Goal: Task Accomplishment & Management: Manage account settings

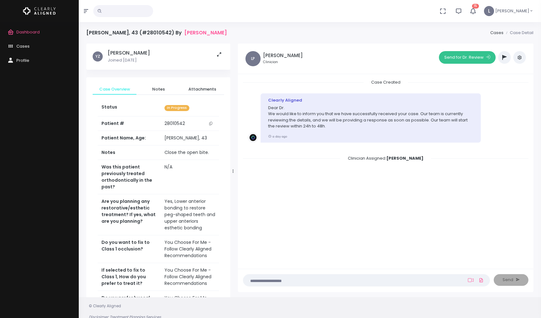
scroll to position [3, 0]
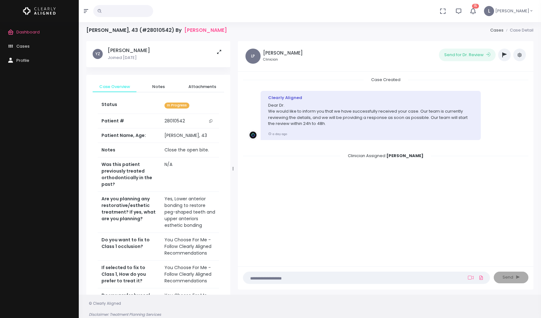
click at [519, 57] on button "button" at bounding box center [519, 55] width 13 height 13
click at [28, 32] on span "Dashboard" at bounding box center [27, 32] width 23 height 6
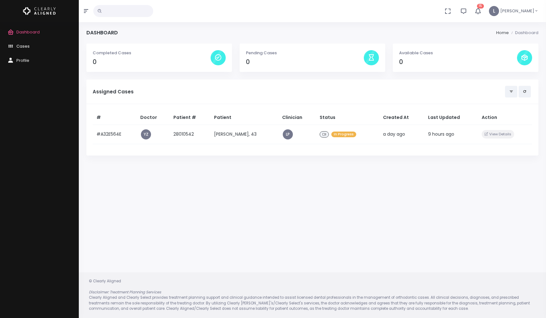
click at [24, 47] on span "Cases" at bounding box center [22, 46] width 13 height 6
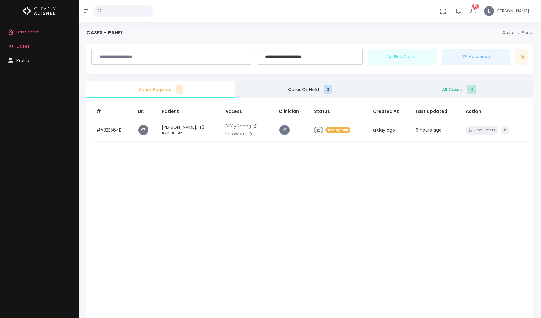
click at [445, 90] on span "All Cases 14" at bounding box center [459, 89] width 139 height 6
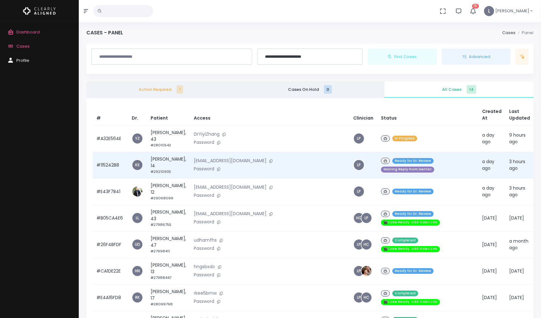
click at [215, 160] on p "[EMAIL_ADDRESS][DOMAIN_NAME]" at bounding box center [270, 160] width 152 height 7
click at [232, 167] on p "Password" at bounding box center [270, 168] width 152 height 7
click at [383, 166] on div "Ready for Dr. Review Waiting Reply From Dentist" at bounding box center [428, 164] width 94 height 17
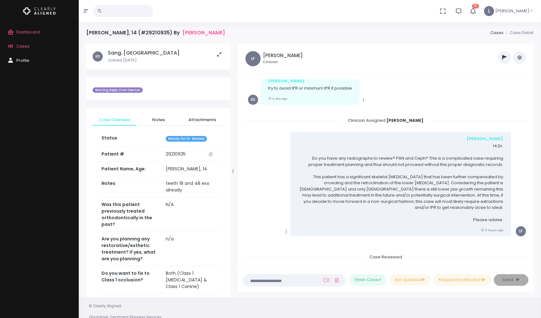
scroll to position [191, 0]
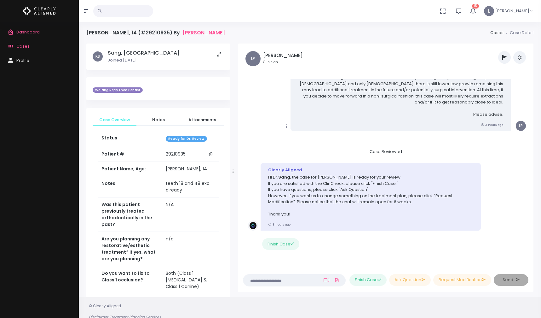
click at [519, 61] on button "button" at bounding box center [519, 57] width 13 height 13
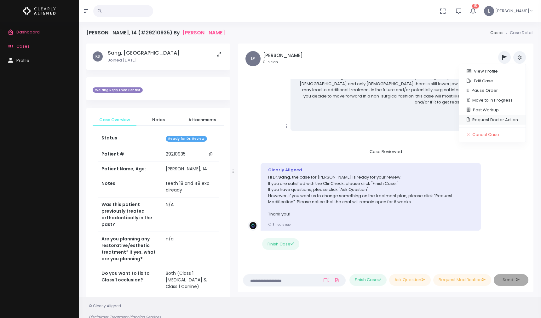
click at [493, 120] on link "Request Doctor Action" at bounding box center [492, 120] width 67 height 10
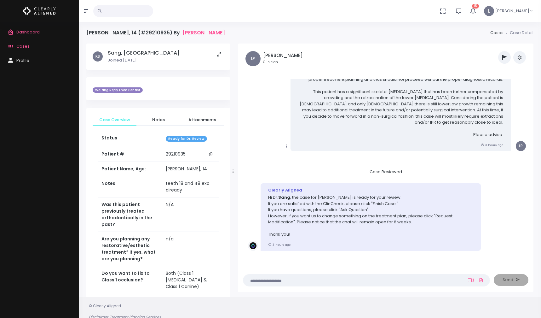
scroll to position [171, 0]
click at [519, 58] on icon "button" at bounding box center [519, 57] width 5 height 5
click at [275, 108] on div "Copy Edit [PERSON_NAME] Hi Dr. Do you have any radiographs to review? PAN and C…" at bounding box center [385, 99] width 275 height 104
click at [34, 31] on span "Dashboard" at bounding box center [27, 32] width 23 height 6
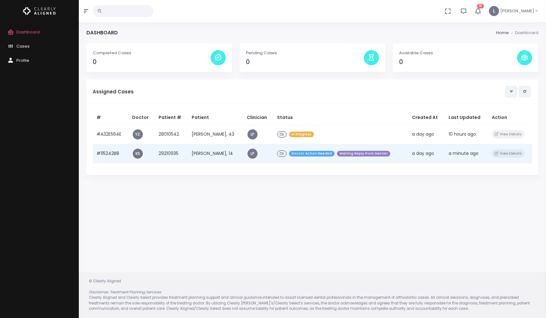
click at [235, 154] on td "[PERSON_NAME], 14" at bounding box center [215, 153] width 55 height 19
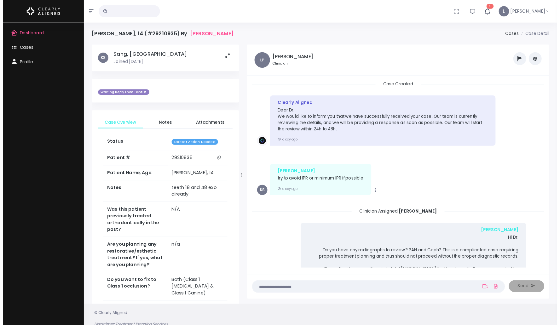
scroll to position [167, 0]
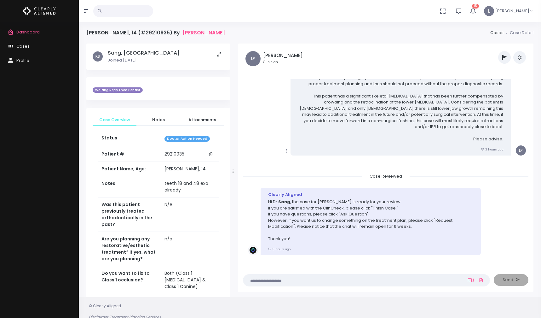
click at [501, 59] on button "button" at bounding box center [504, 57] width 13 height 13
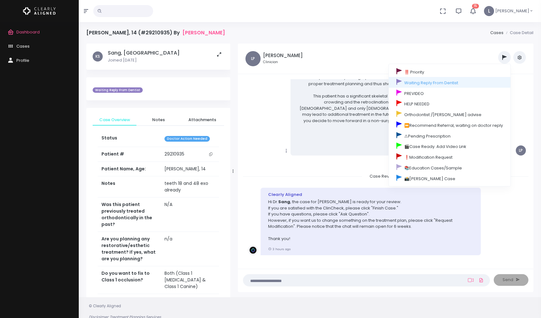
click at [360, 56] on ul "‼️ Priority Waiting Reply From Dentist PREVIDEO HELP NEEDED Orthodontist /[PERS…" at bounding box center [434, 57] width 184 height 13
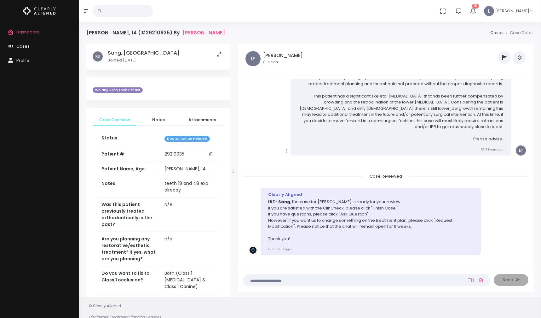
click at [30, 33] on span "Dashboard" at bounding box center [27, 32] width 23 height 6
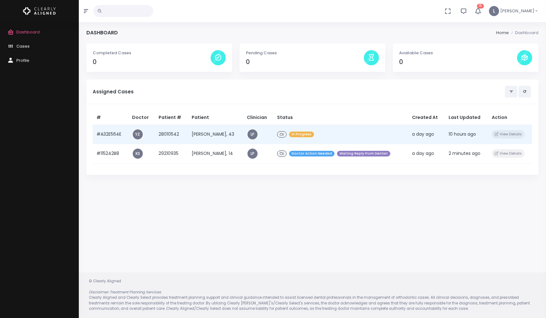
click at [206, 135] on td "[PERSON_NAME], 43" at bounding box center [215, 133] width 55 height 19
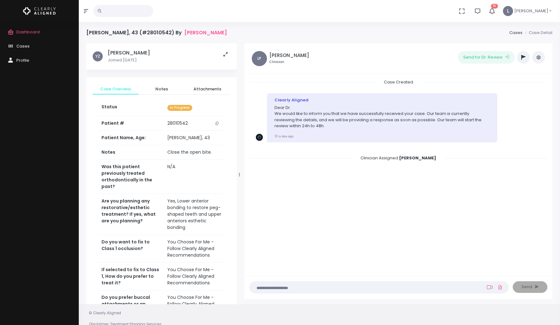
click at [489, 289] on icon at bounding box center [490, 288] width 6 height 4
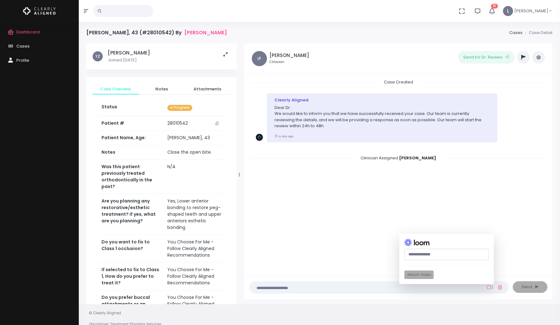
paste input "**********"
type input "**********"
click at [419, 276] on button "Attach Video" at bounding box center [418, 275] width 29 height 9
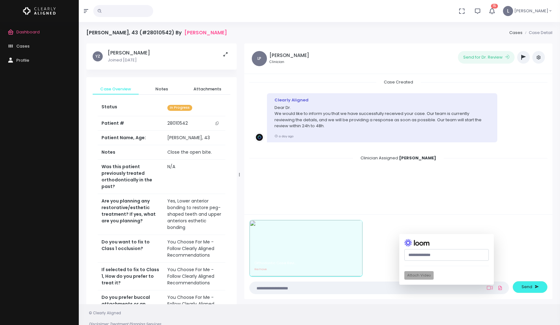
click at [294, 288] on textarea at bounding box center [366, 288] width 227 height 7
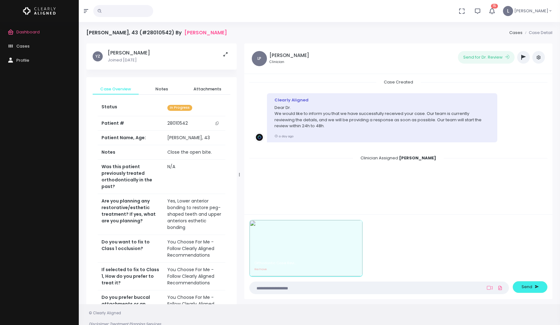
click at [293, 288] on textarea at bounding box center [366, 288] width 227 height 7
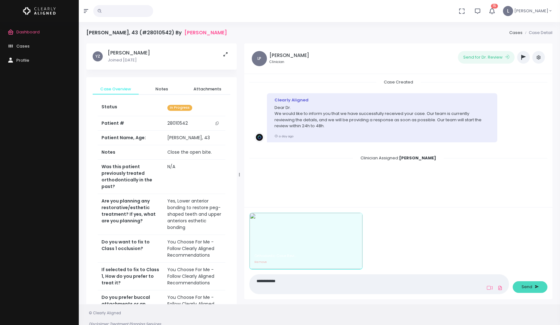
type textarea "**********"
click at [527, 291] on button "Send" at bounding box center [530, 287] width 35 height 12
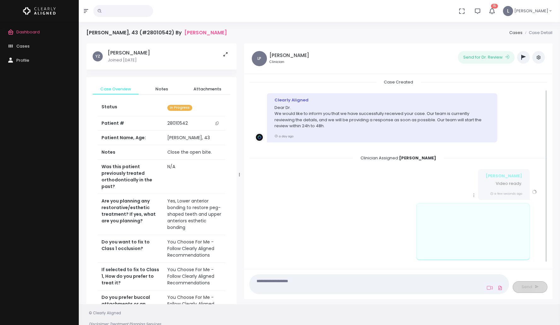
scroll to position [11, 0]
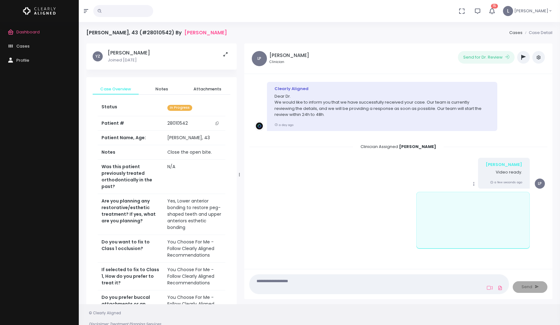
click at [477, 185] on icon "scrollable content" at bounding box center [474, 184] width 6 height 6
click at [431, 179] on div "Mark as Video Review Copy Edit Delete [PERSON_NAME] Video ready. a few seconds …" at bounding box center [398, 173] width 288 height 31
click at [475, 182] on icon "scrollable content" at bounding box center [474, 184] width 6 height 6
click at [468, 182] on div "Mark as Video Review Copy Edit Delete [PERSON_NAME] Video ready. a few seconds …" at bounding box center [398, 173] width 288 height 31
click at [476, 182] on icon "scrollable content" at bounding box center [474, 184] width 6 height 6
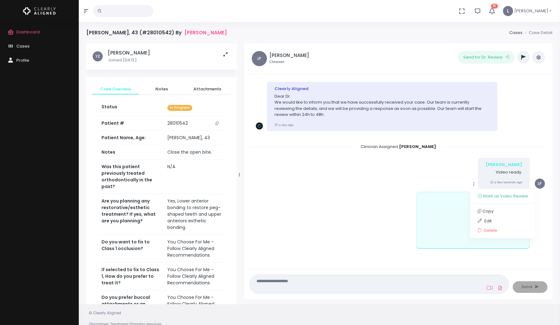
click at [465, 175] on div "Mark as Video Review Copy Edit Delete [PERSON_NAME] Video ready. a few seconds …" at bounding box center [398, 173] width 288 height 31
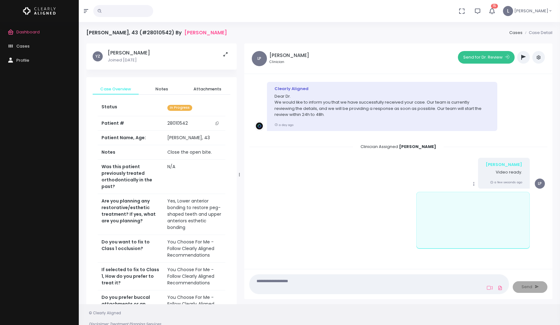
click at [493, 58] on button "Send for Dr. Review" at bounding box center [486, 57] width 57 height 13
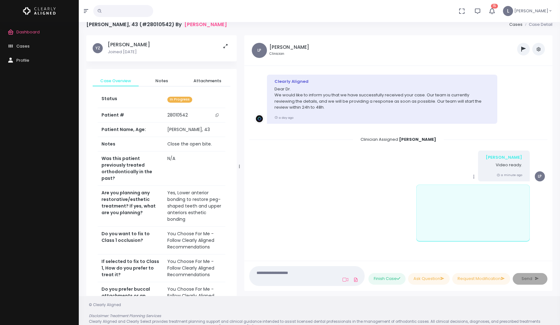
scroll to position [0, 0]
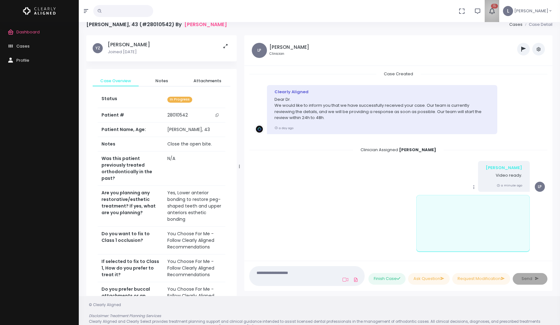
click at [495, 11] on icon "button" at bounding box center [492, 11] width 7 height 7
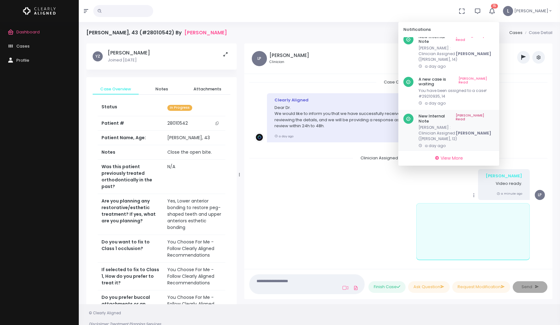
scroll to position [140, 0]
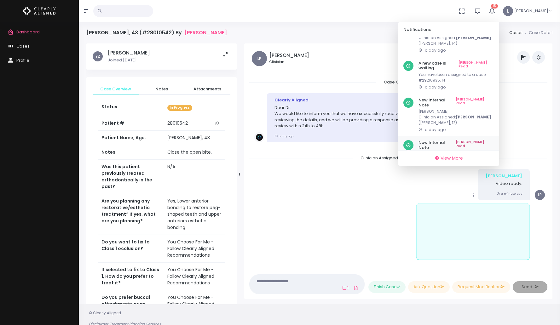
click at [487, 140] on div "New Internal Note Mark As Read [PERSON_NAME] : Clinician Assigned: [PERSON_NAME…" at bounding box center [457, 157] width 76 height 35
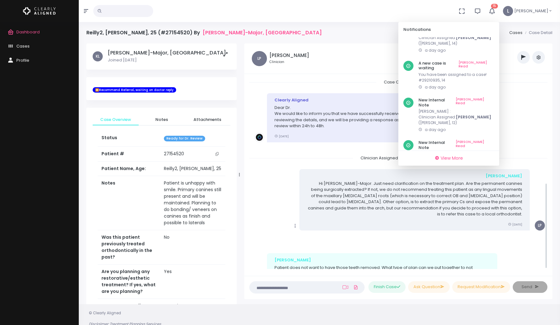
scroll to position [230, 0]
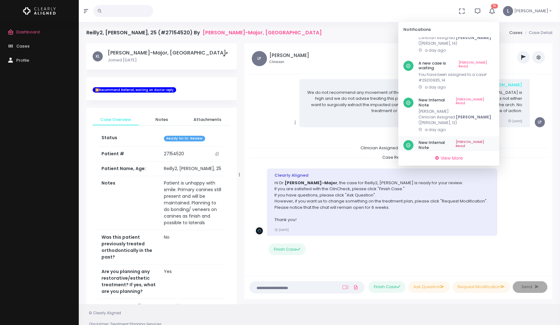
click at [482, 140] on link "[PERSON_NAME] Read" at bounding box center [475, 145] width 38 height 10
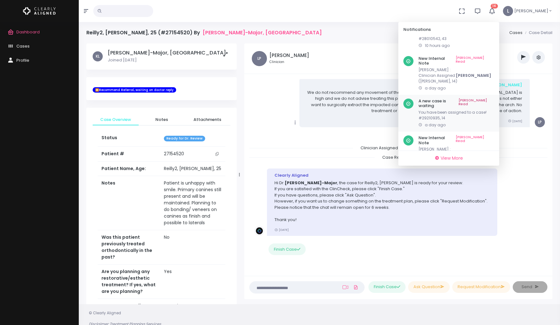
click at [485, 99] on link "[PERSON_NAME] Read" at bounding box center [477, 104] width 36 height 10
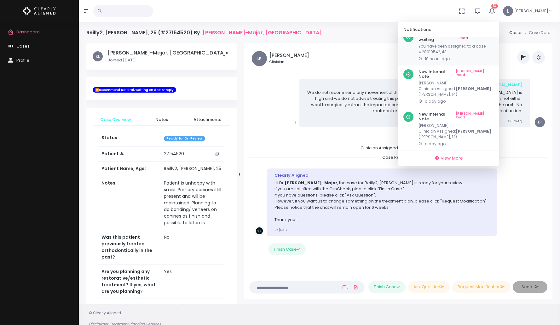
scroll to position [70, 0]
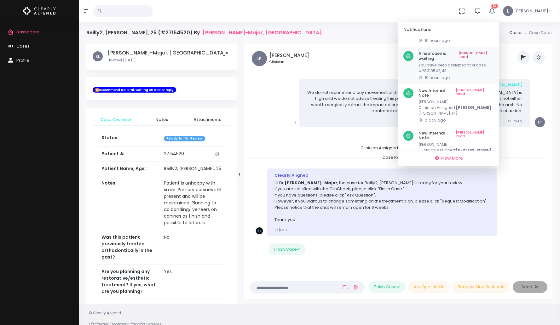
click at [487, 51] on link "[PERSON_NAME] Read" at bounding box center [477, 56] width 36 height 10
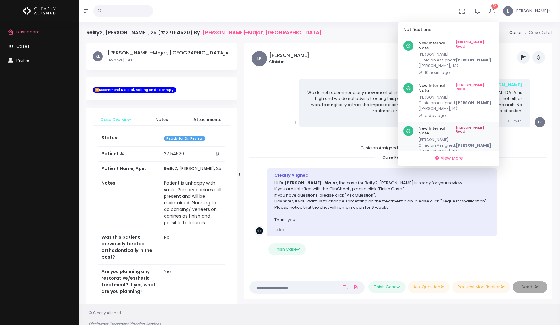
click at [486, 126] on link "[PERSON_NAME] Read" at bounding box center [475, 131] width 38 height 10
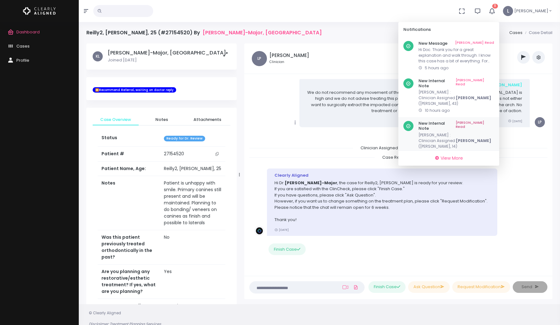
click at [485, 81] on link "[PERSON_NAME] Read" at bounding box center [475, 83] width 38 height 10
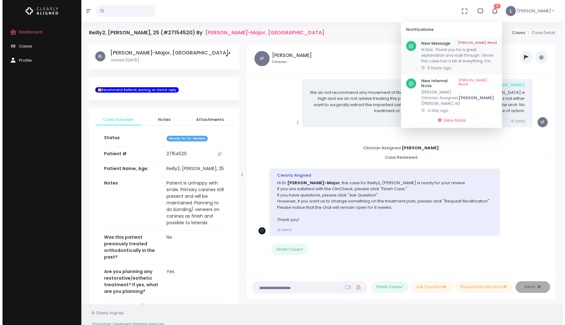
scroll to position [0, 0]
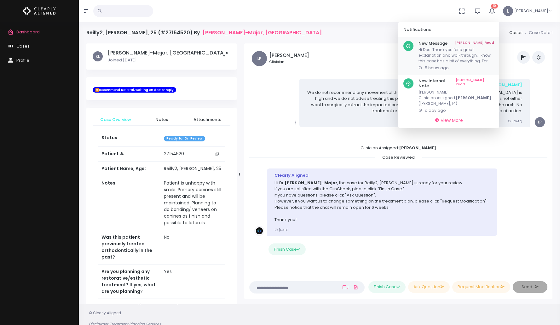
click at [486, 44] on link "[PERSON_NAME] Read" at bounding box center [474, 43] width 39 height 5
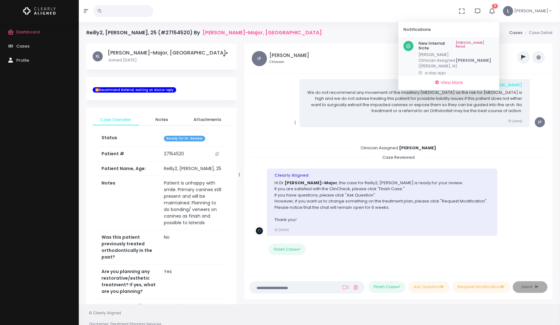
click at [488, 44] on link "[PERSON_NAME] Read" at bounding box center [475, 46] width 38 height 10
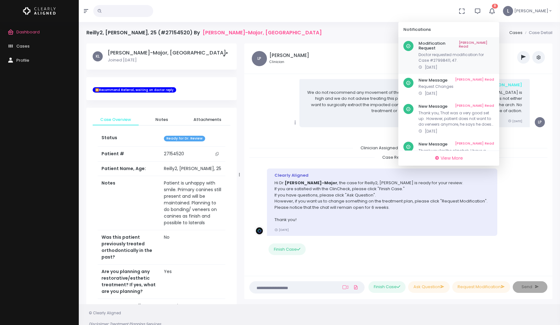
click at [491, 43] on link "[PERSON_NAME] Read" at bounding box center [476, 46] width 35 height 10
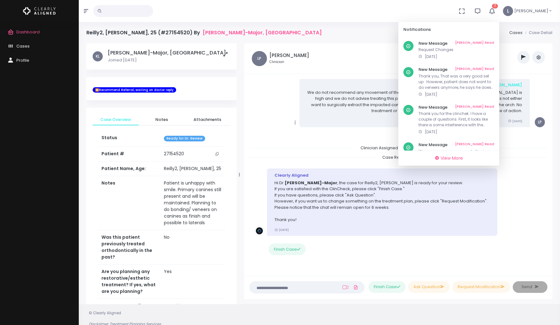
click at [490, 43] on link "[PERSON_NAME] Read" at bounding box center [474, 43] width 39 height 5
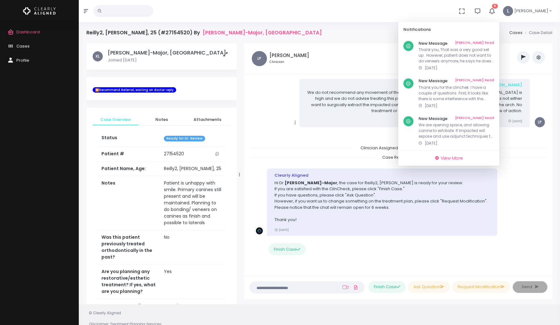
click at [490, 43] on link "[PERSON_NAME] Read" at bounding box center [474, 43] width 39 height 5
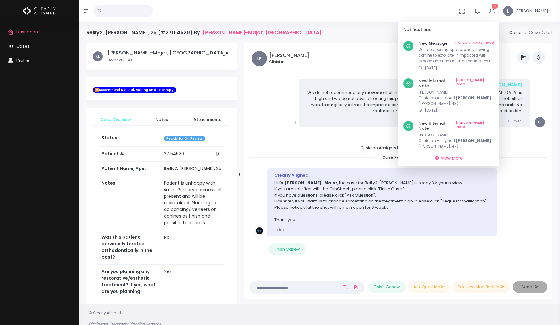
click at [490, 43] on link "[PERSON_NAME] Read" at bounding box center [474, 43] width 39 height 5
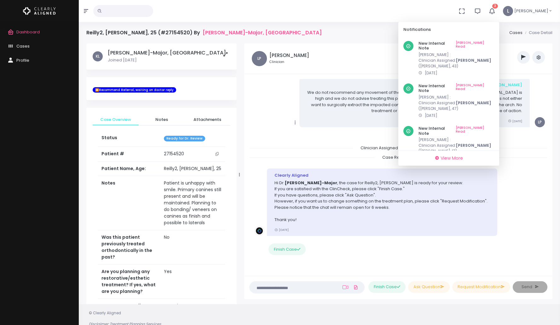
click at [490, 43] on link "[PERSON_NAME] Read" at bounding box center [475, 46] width 38 height 10
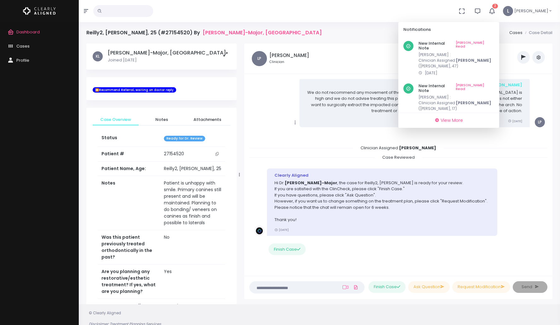
click at [490, 43] on link "[PERSON_NAME] Read" at bounding box center [475, 46] width 38 height 10
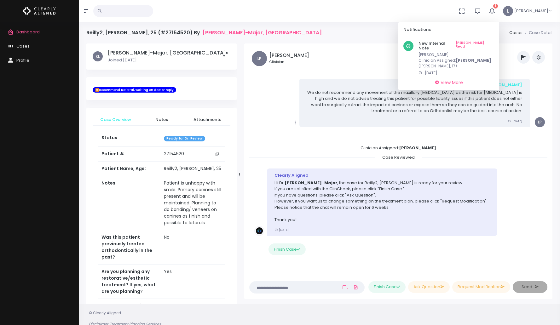
click at [490, 43] on link "[PERSON_NAME] Read" at bounding box center [475, 46] width 38 height 10
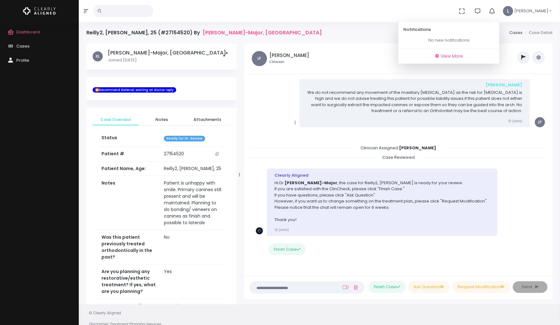
click at [363, 59] on ul "‼️ Priority Waiting Reply From Dentist PREVIDEO HELP NEEDED Orthodontist /[PERS…" at bounding box center [448, 57] width 193 height 13
click at [24, 45] on span "Cases" at bounding box center [22, 46] width 13 height 6
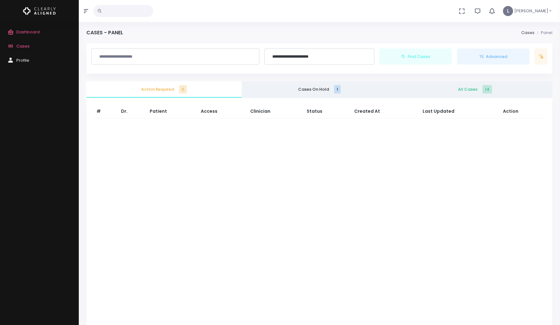
click at [467, 92] on span "All Cases 14" at bounding box center [474, 89] width 145 height 6
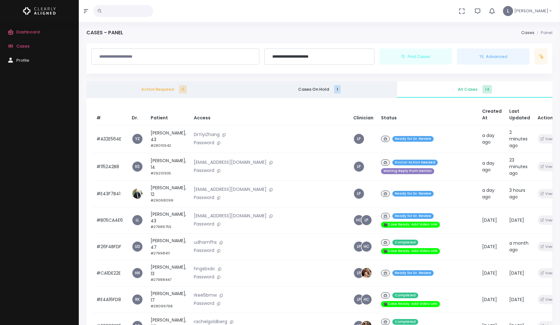
click at [37, 33] on span "Dashboard" at bounding box center [27, 32] width 23 height 6
